Goal: Task Accomplishment & Management: Use online tool/utility

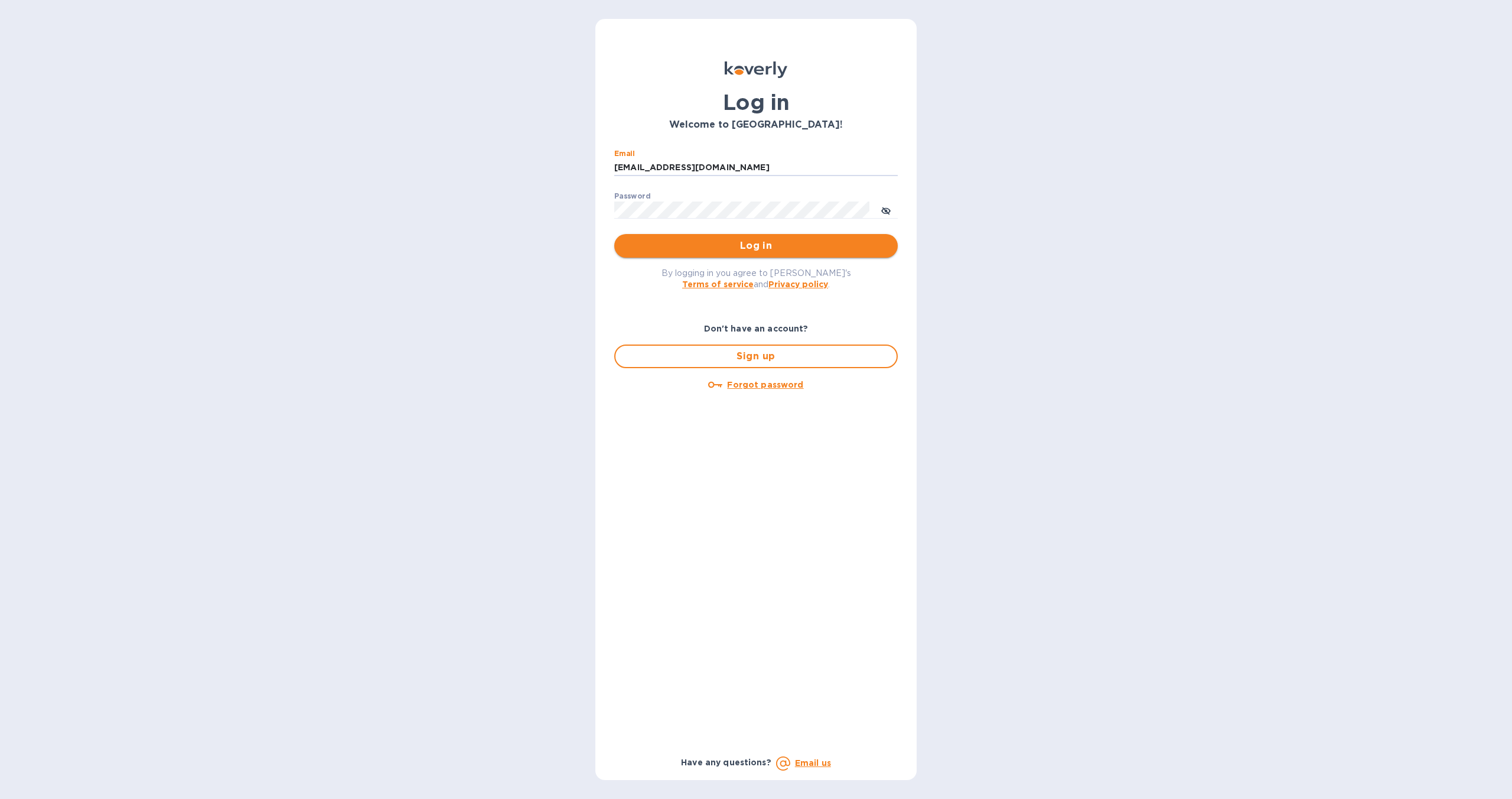
click at [757, 247] on span "Log in" at bounding box center [756, 245] width 265 height 14
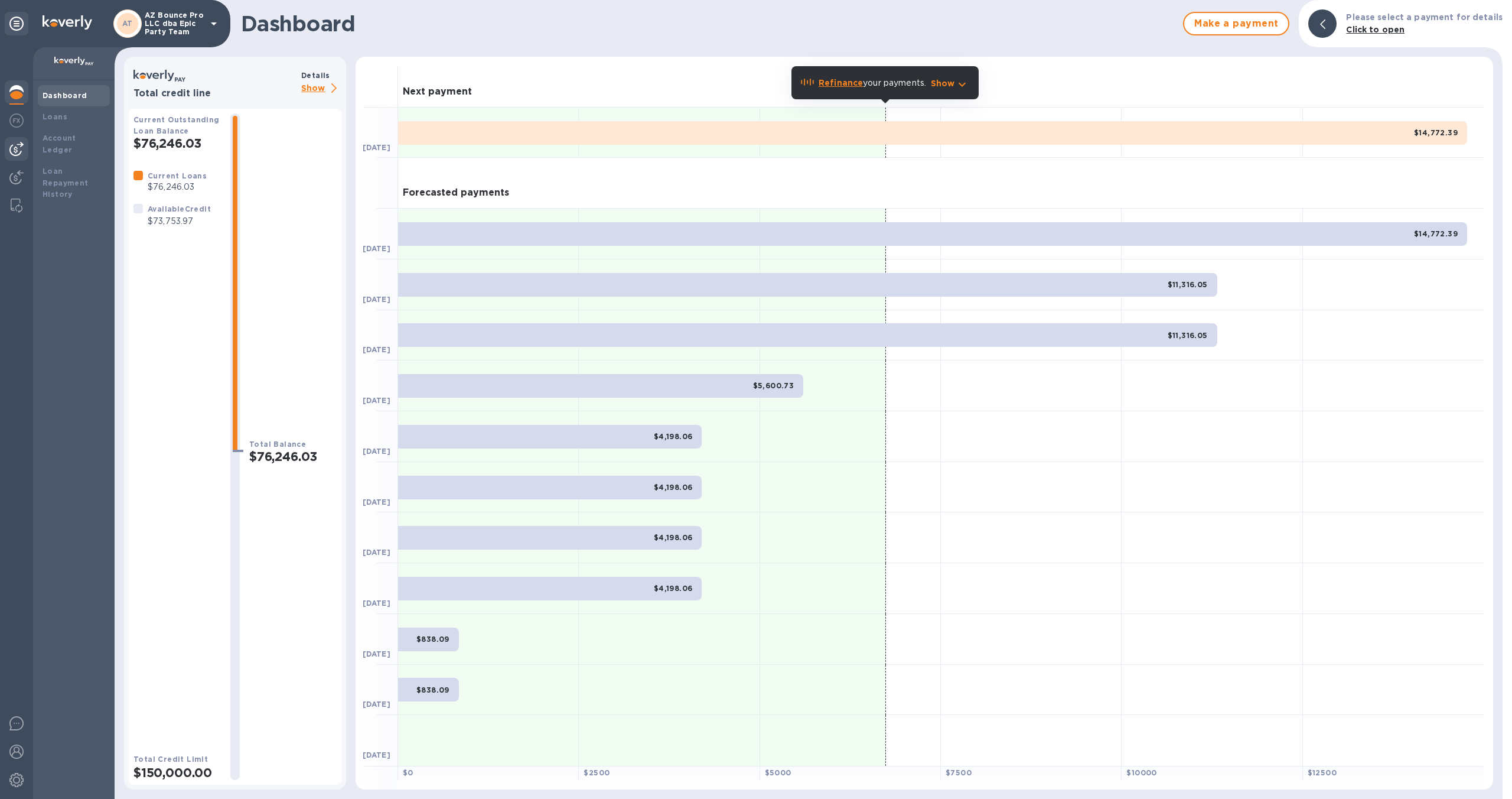
click at [16, 152] on img at bounding box center [16, 149] width 14 height 14
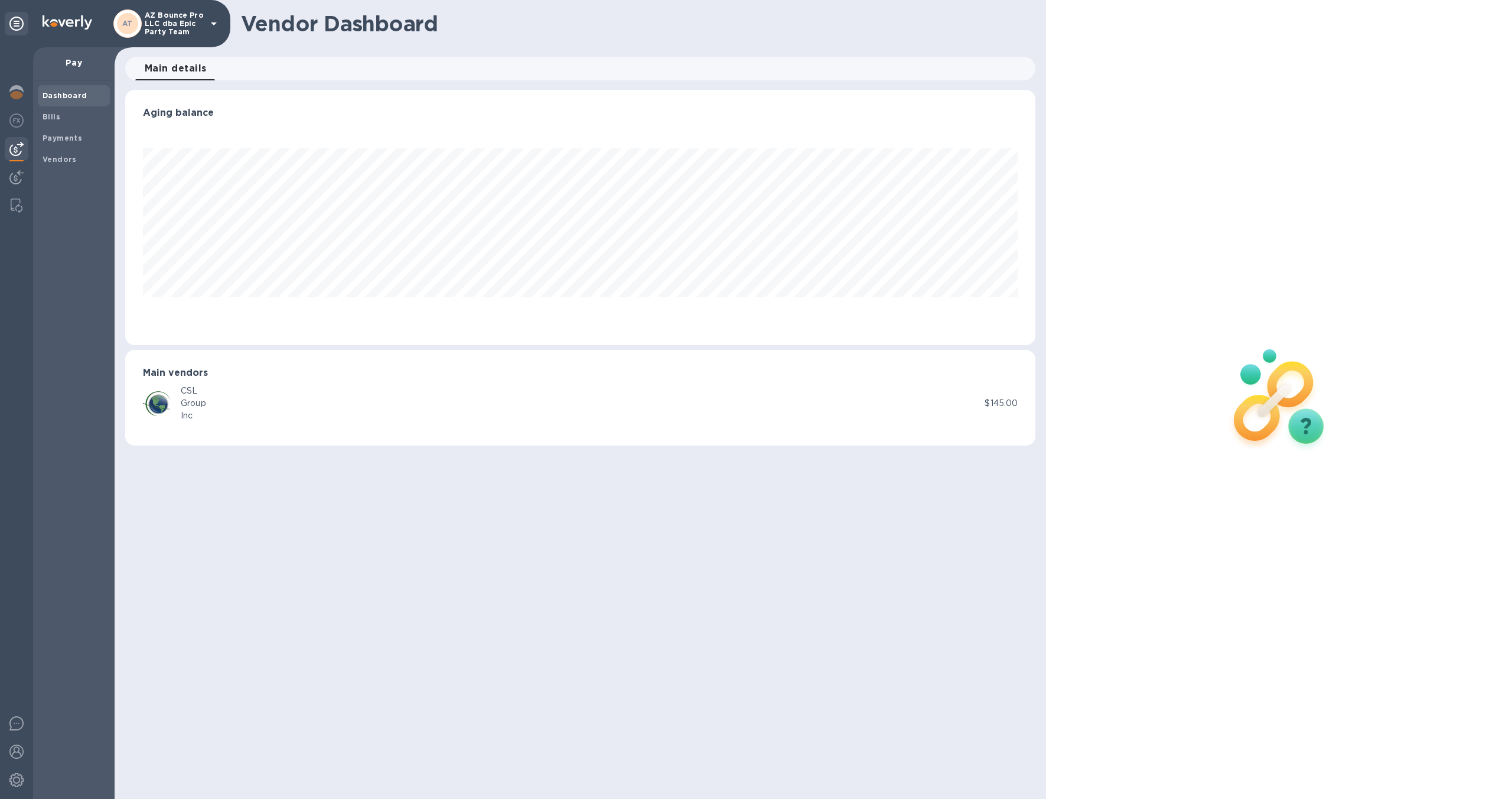
scroll to position [255, 910]
click at [897, 419] on div "CSL Group Inc" at bounding box center [564, 403] width 842 height 37
click at [184, 404] on div "Group" at bounding box center [193, 404] width 25 height 13
click at [66, 115] on span "Bills" at bounding box center [74, 117] width 63 height 12
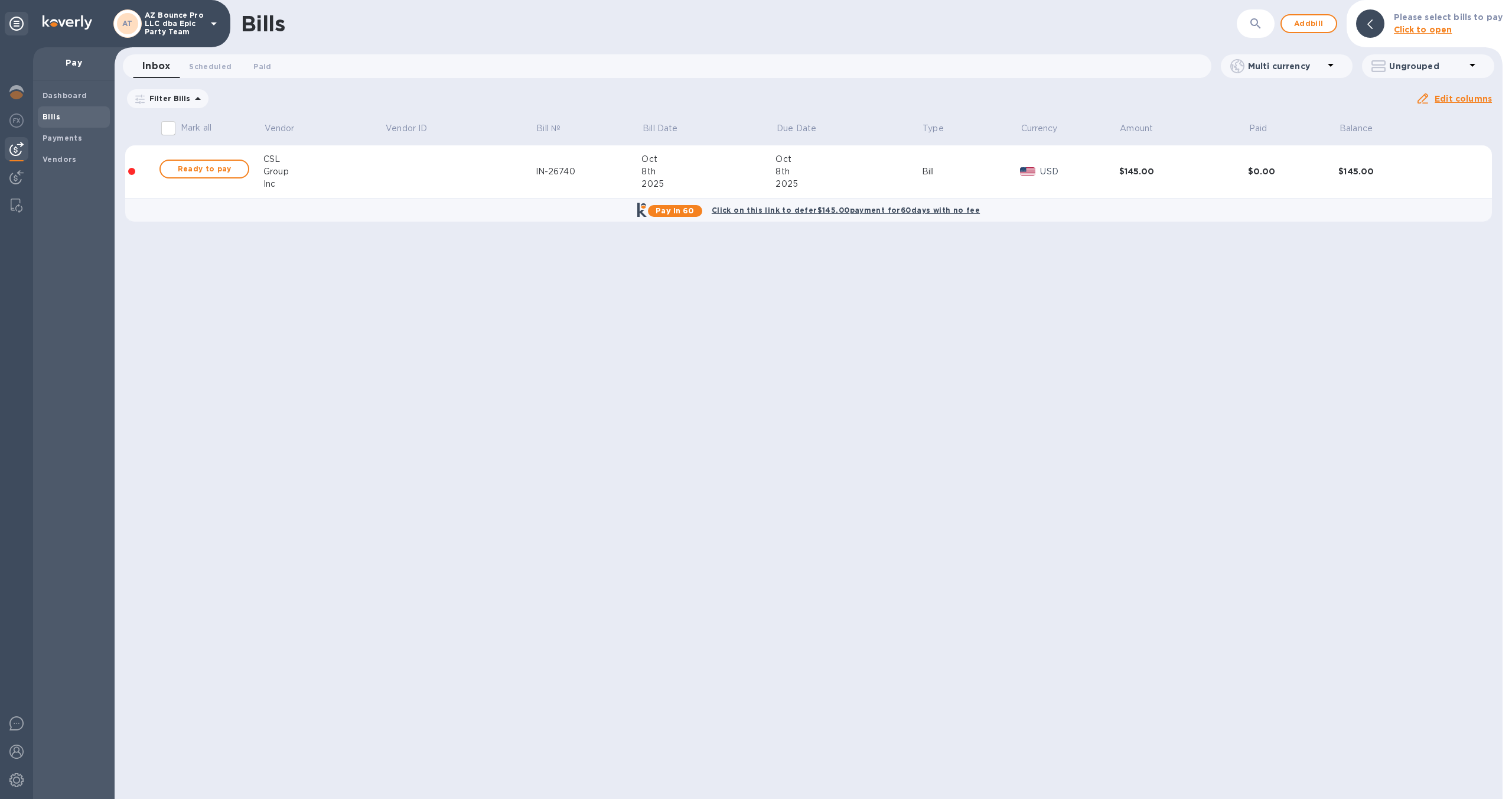
click at [784, 174] on div "8th" at bounding box center [848, 172] width 146 height 13
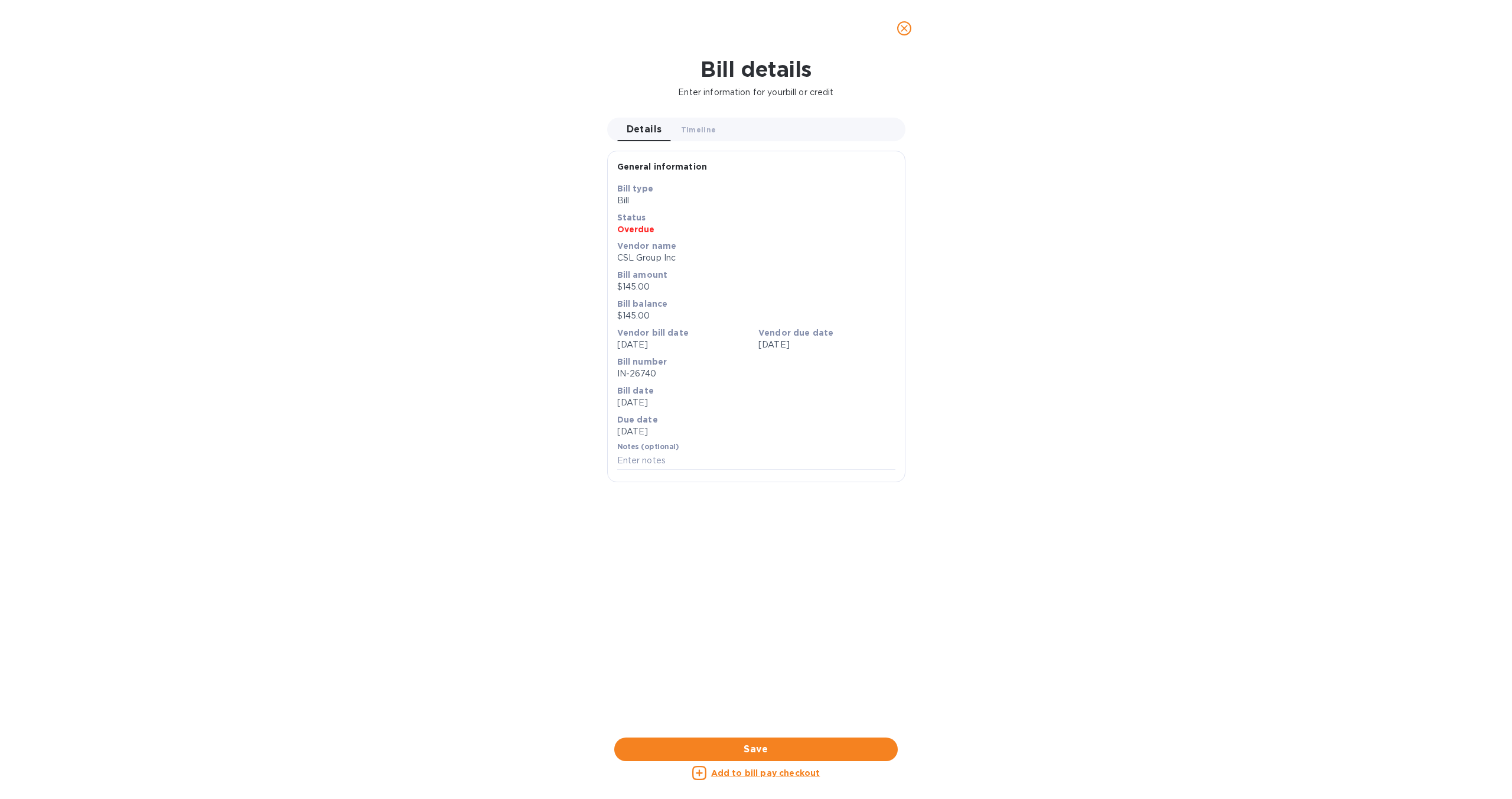
click at [779, 772] on u "Add to bill pay checkout" at bounding box center [766, 773] width 109 height 9
checkbox input "true"
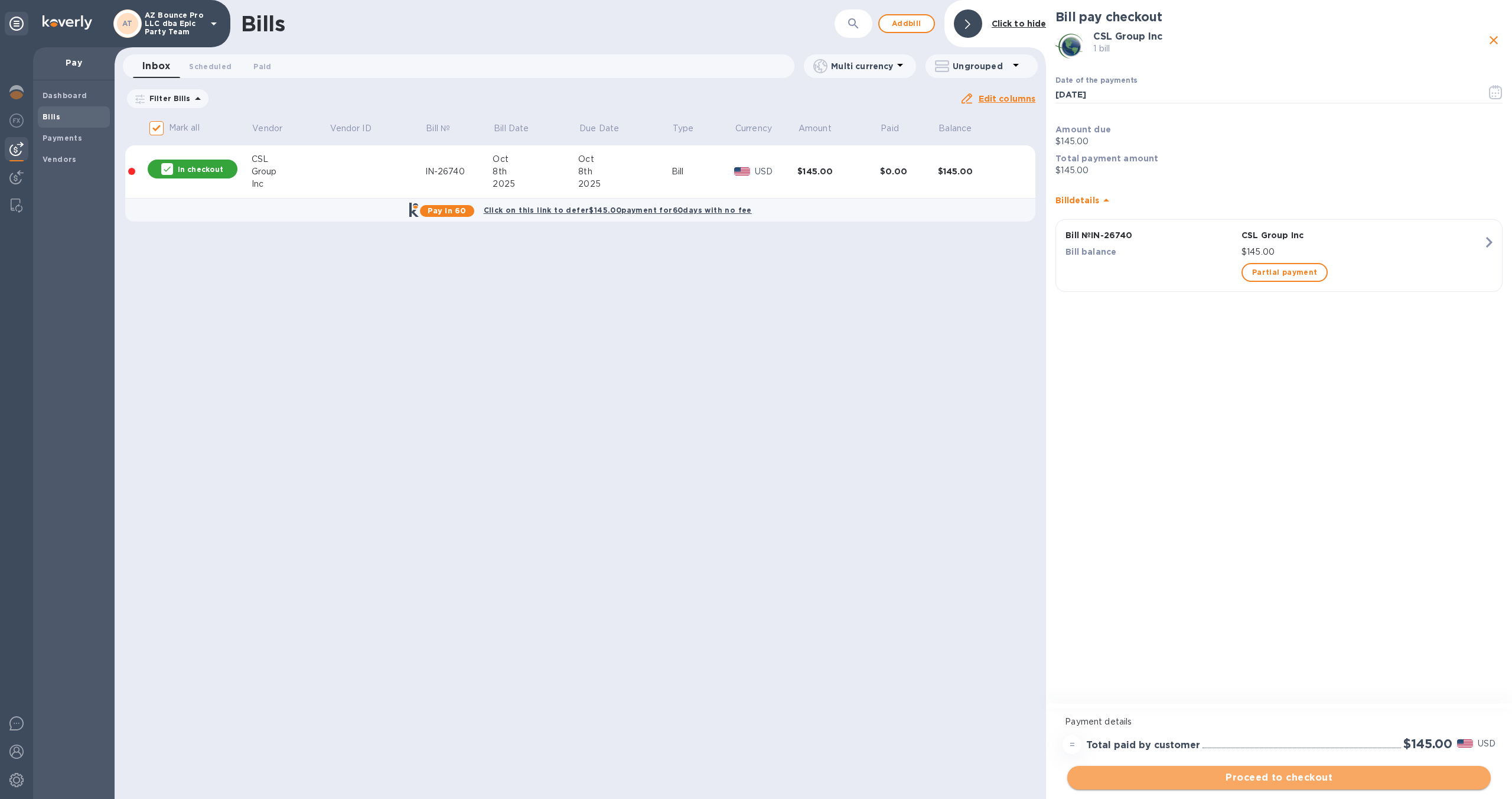
click at [1196, 776] on span "Proceed to checkout" at bounding box center [1279, 778] width 405 height 14
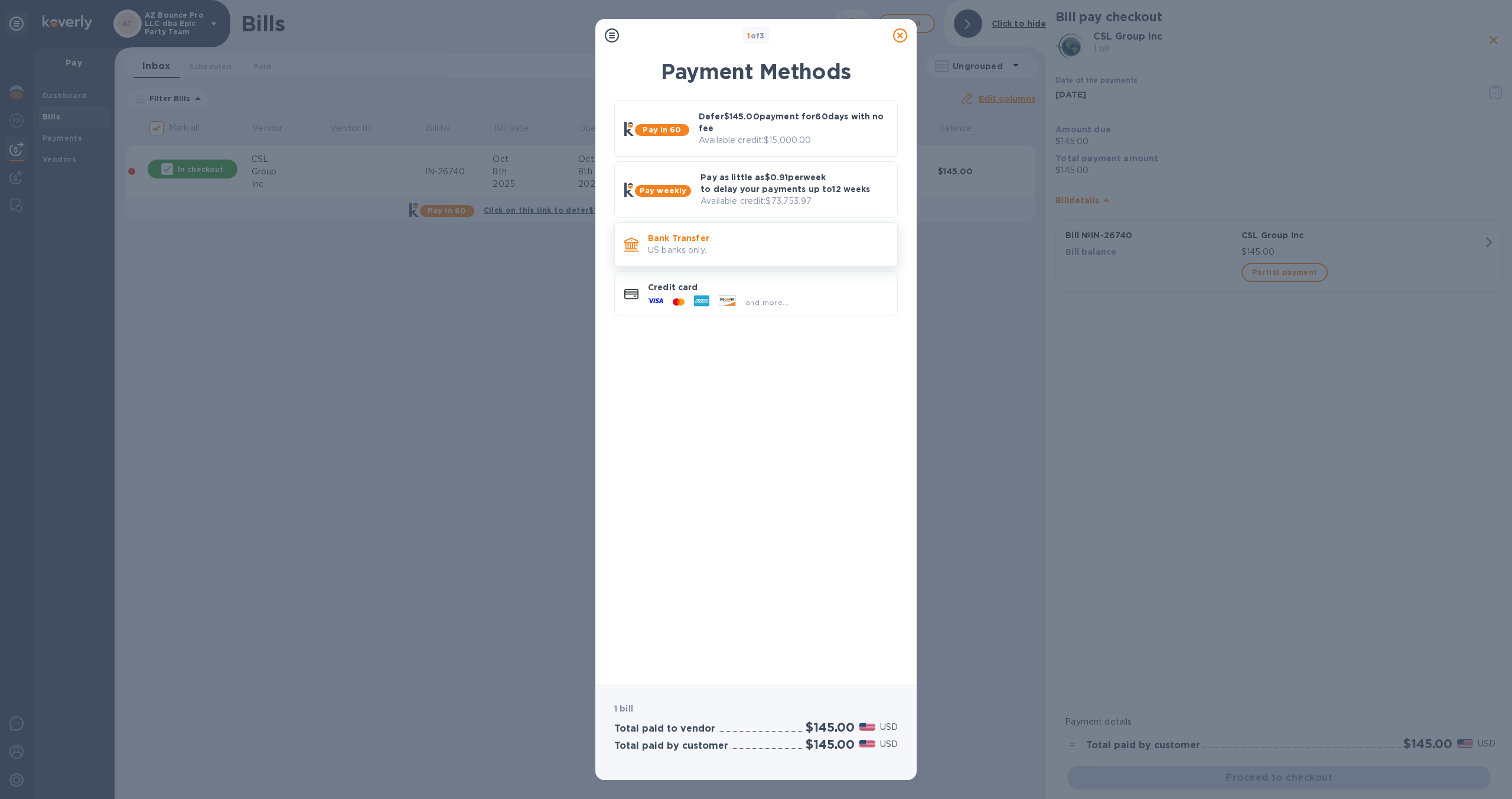
click at [806, 247] on p "US banks only." at bounding box center [768, 250] width 240 height 13
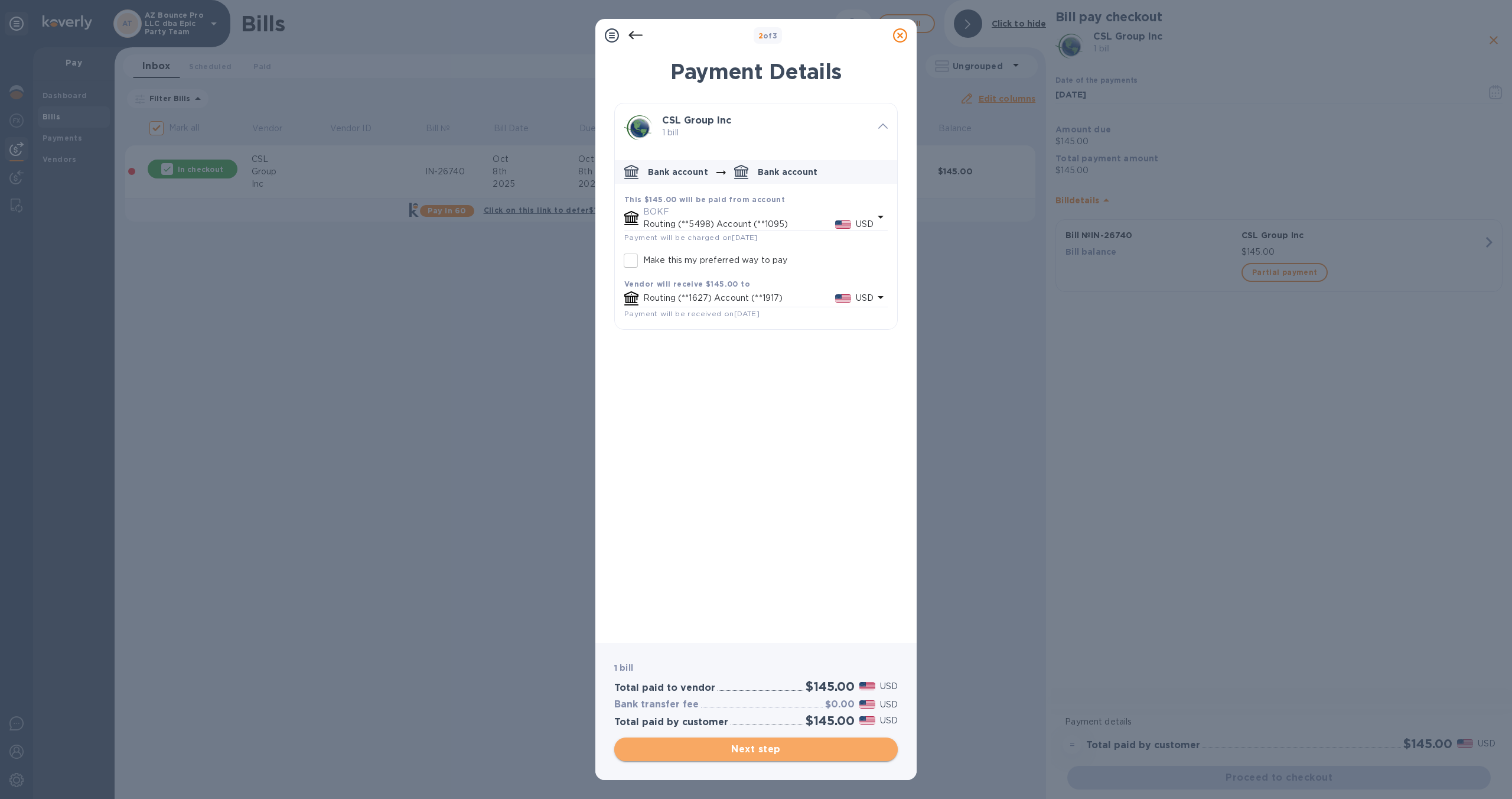
click at [815, 759] on button "Next step" at bounding box center [756, 749] width 284 height 24
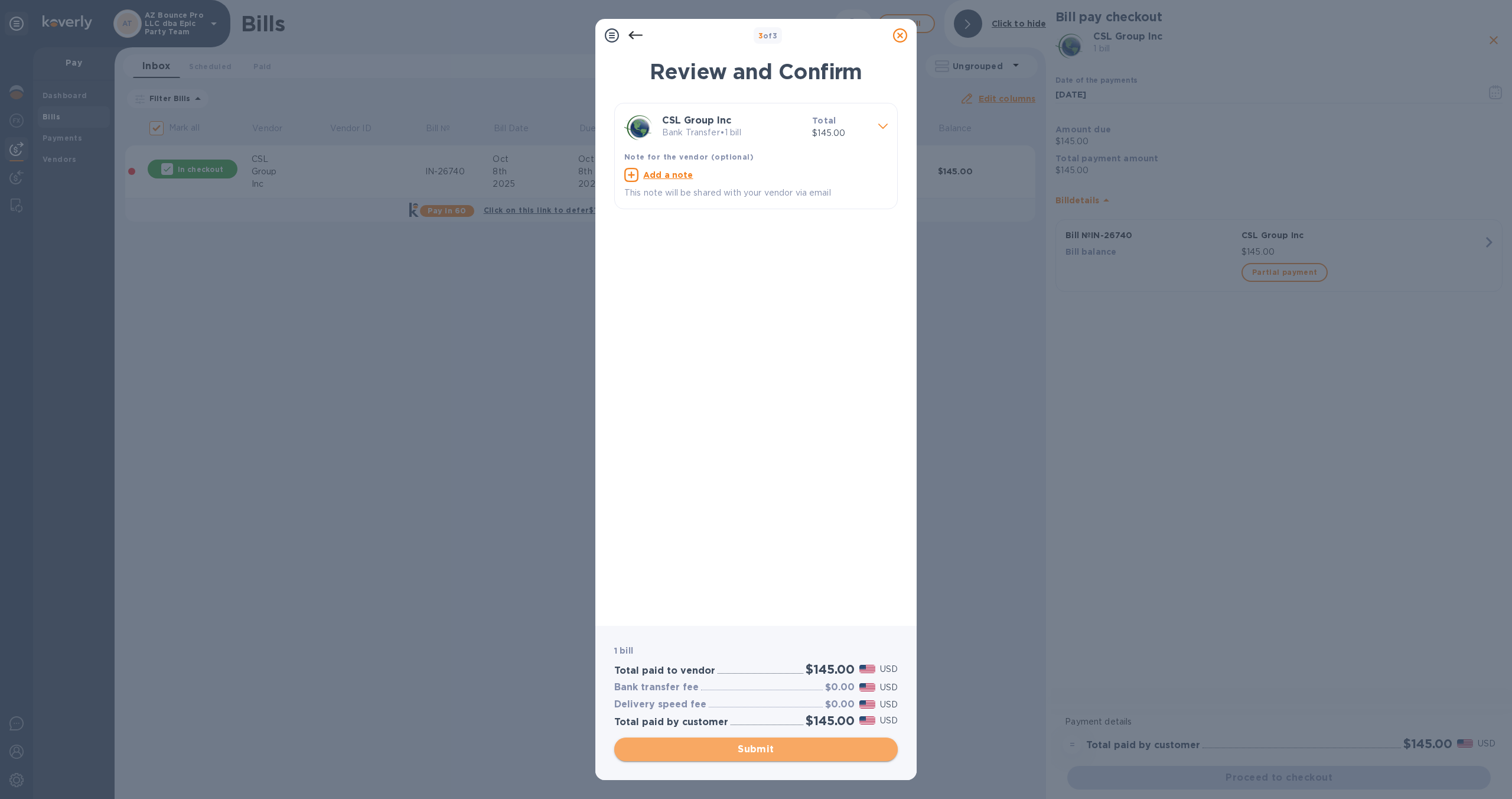
click at [814, 754] on span "Submit" at bounding box center [756, 749] width 265 height 14
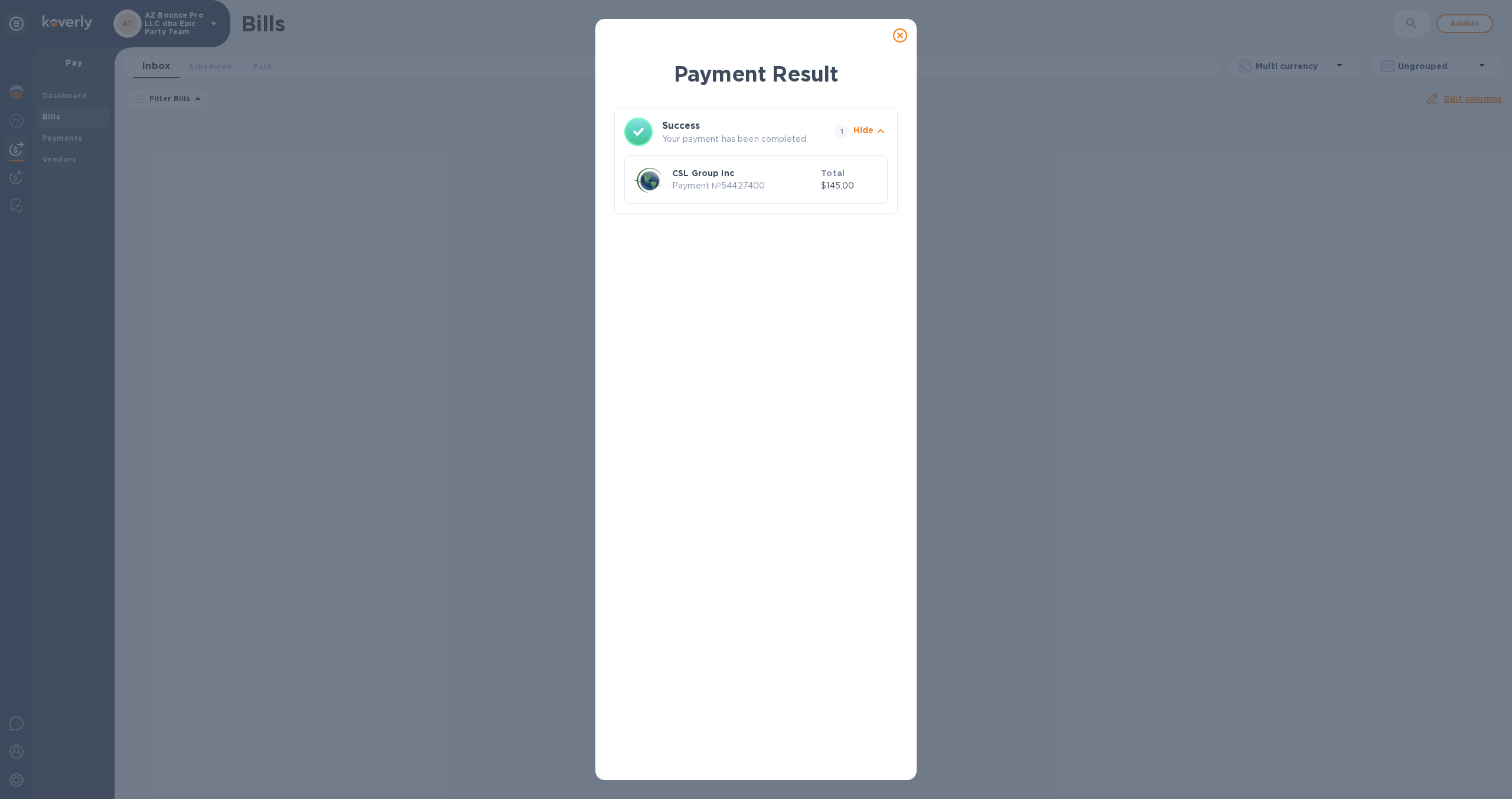
click at [900, 38] on icon at bounding box center [900, 35] width 14 height 14
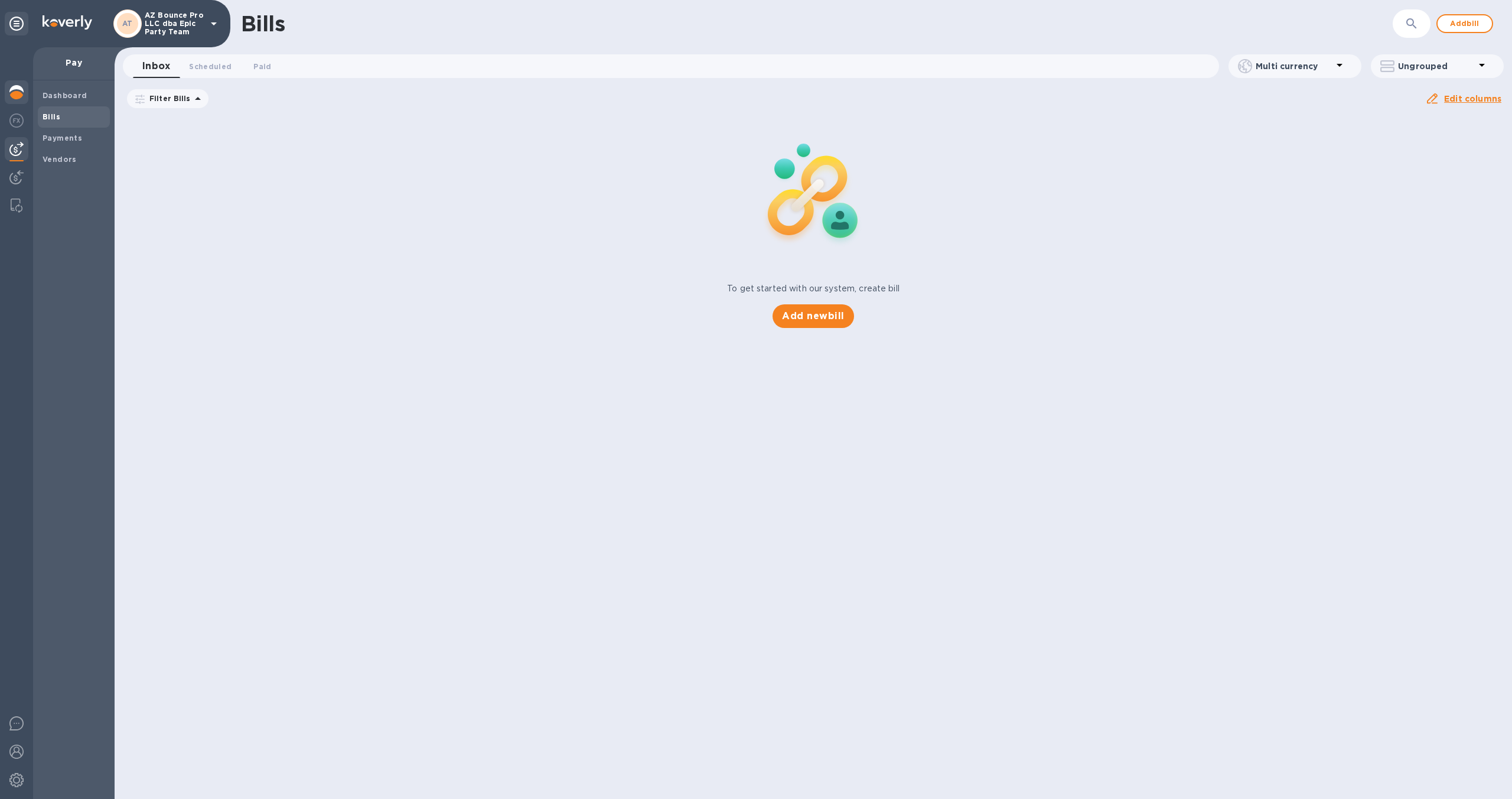
click at [25, 90] on div at bounding box center [17, 93] width 24 height 26
